Goal: Task Accomplishment & Management: Complete application form

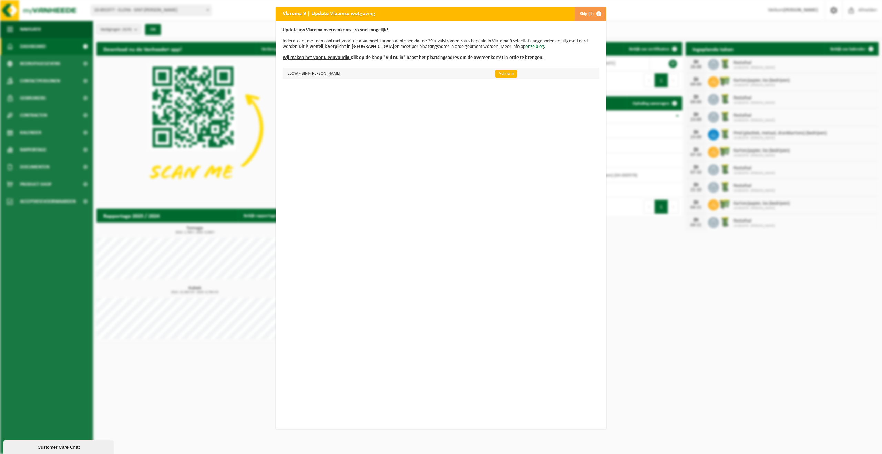
click at [495, 73] on link "Vul nu in" at bounding box center [506, 74] width 22 height 8
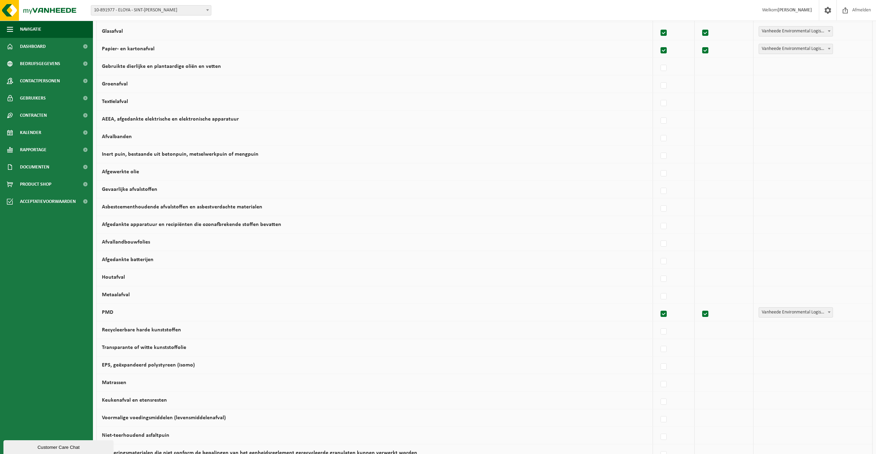
scroll to position [256, 0]
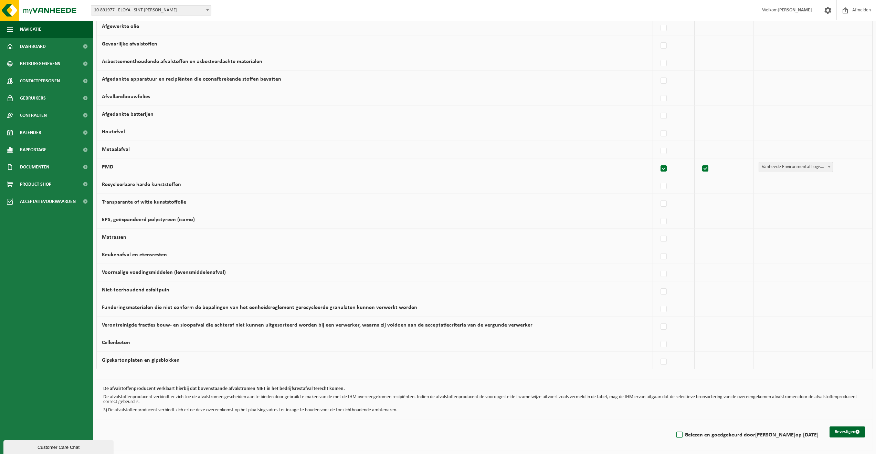
click at [675, 437] on label "Gelezen en goedgekeurd door DIRK VAN PAEPEGEM op 25/08/25" at bounding box center [747, 435] width 144 height 10
click at [674, 426] on input "Gelezen en goedgekeurd door DIRK VAN PAEPEGEM op 25/08/25" at bounding box center [674, 426] width 0 height 0
checkbox input "true"
click at [853, 434] on button "Bevestigen" at bounding box center [847, 431] width 35 height 11
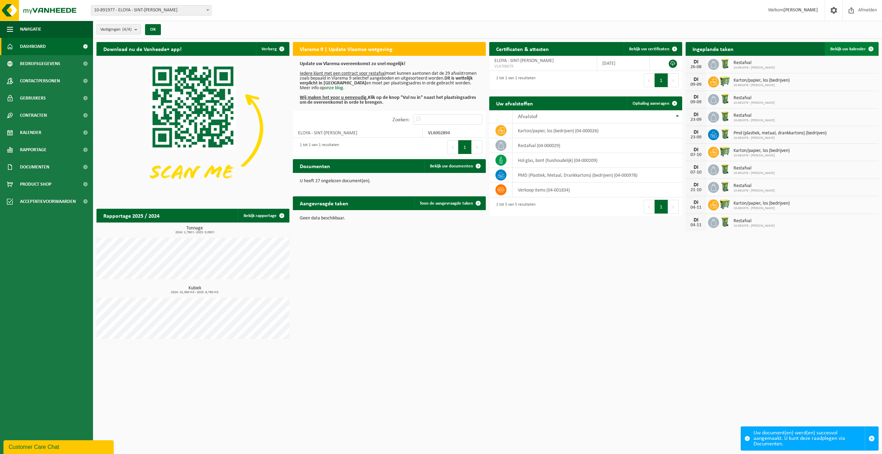
click at [842, 48] on span "Bekijk uw kalender" at bounding box center [847, 49] width 35 height 4
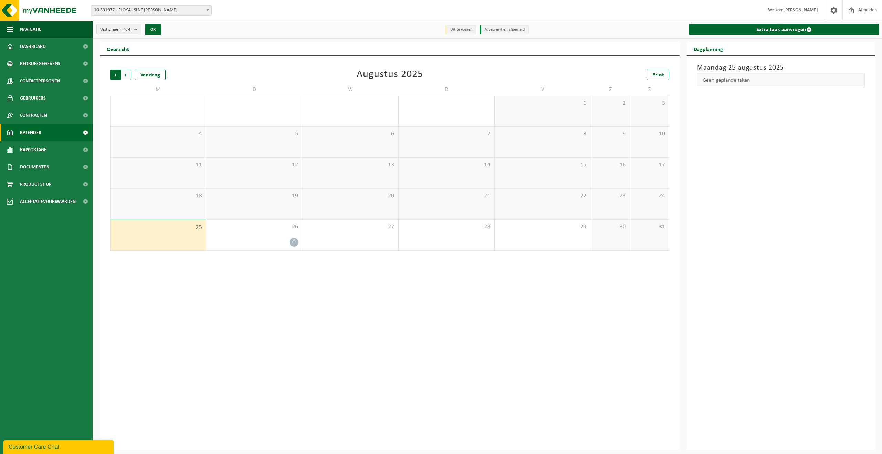
click at [127, 74] on span "Volgende" at bounding box center [126, 75] width 10 height 10
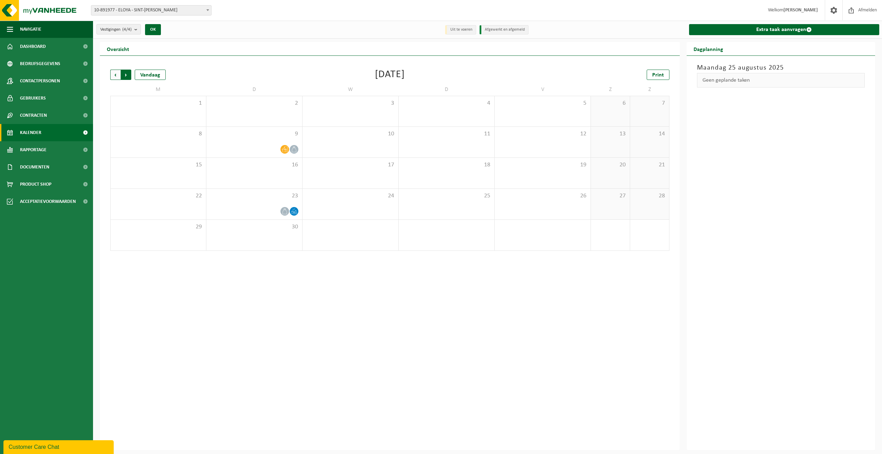
click at [113, 76] on span "Vorige" at bounding box center [115, 75] width 10 height 10
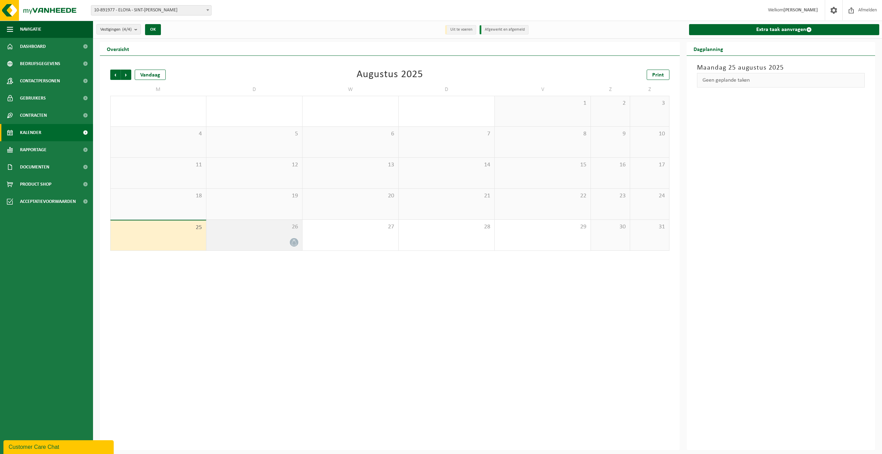
click at [269, 241] on div at bounding box center [254, 242] width 89 height 9
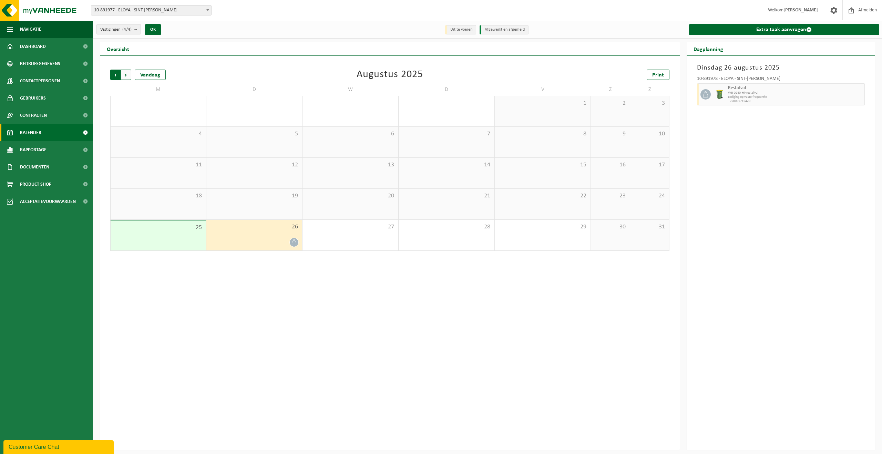
click at [126, 73] on span "Volgende" at bounding box center [126, 75] width 10 height 10
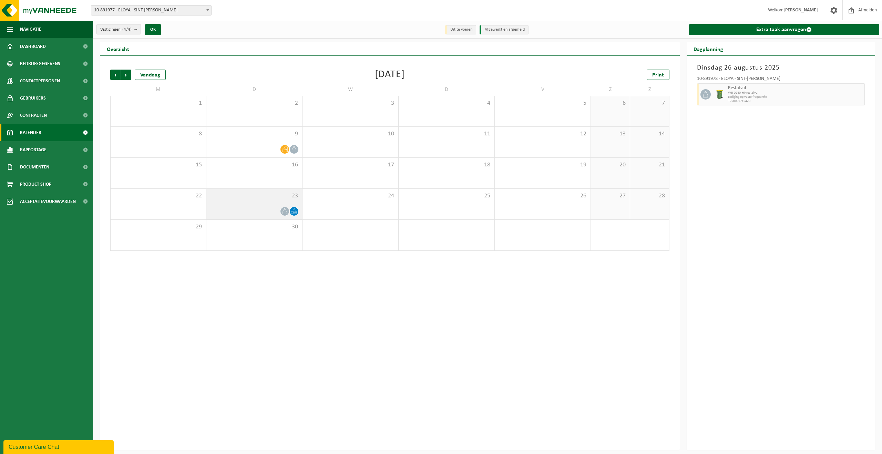
click at [296, 212] on icon at bounding box center [294, 211] width 6 height 6
